Goal: Information Seeking & Learning: Learn about a topic

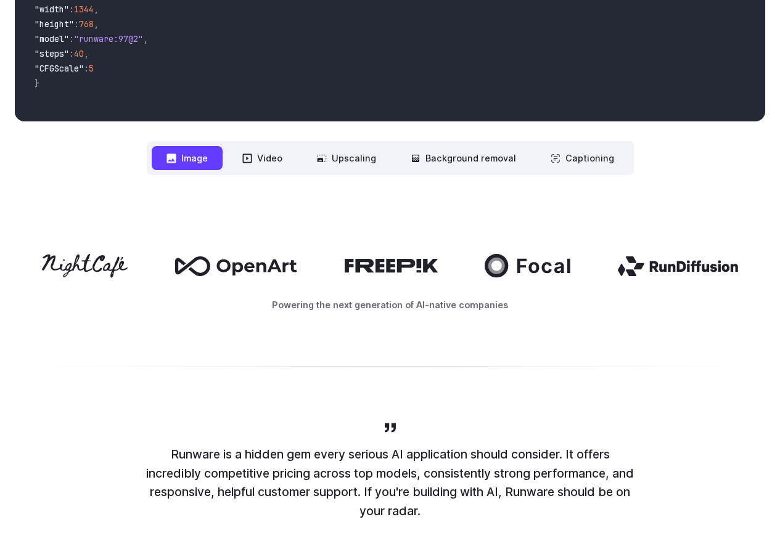
scroll to position [518, 0]
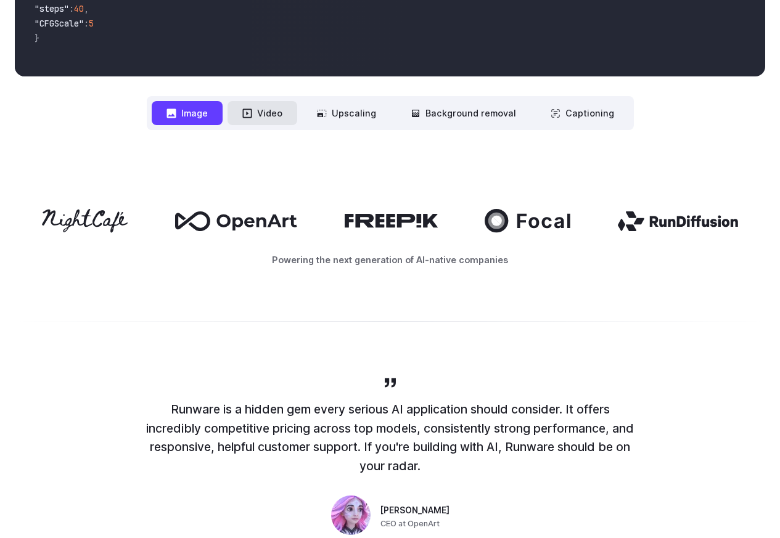
click at [273, 124] on button "Video" at bounding box center [263, 113] width 70 height 24
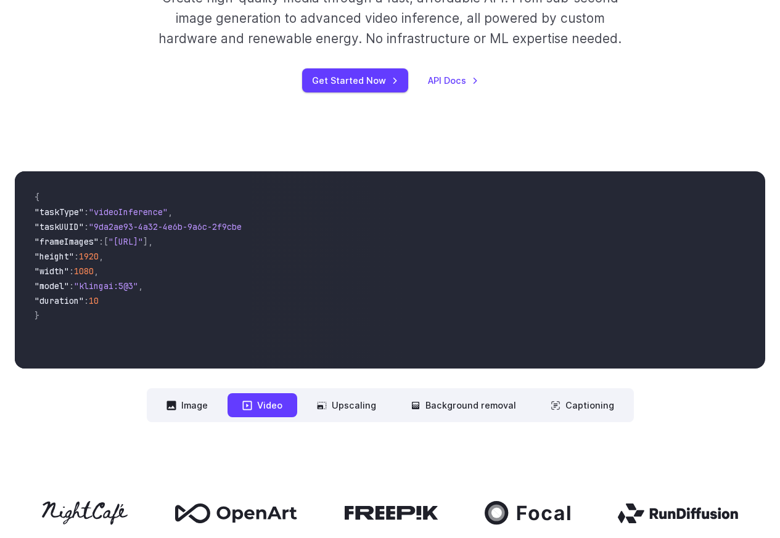
scroll to position [222, 0]
